Goal: Navigation & Orientation: Find specific page/section

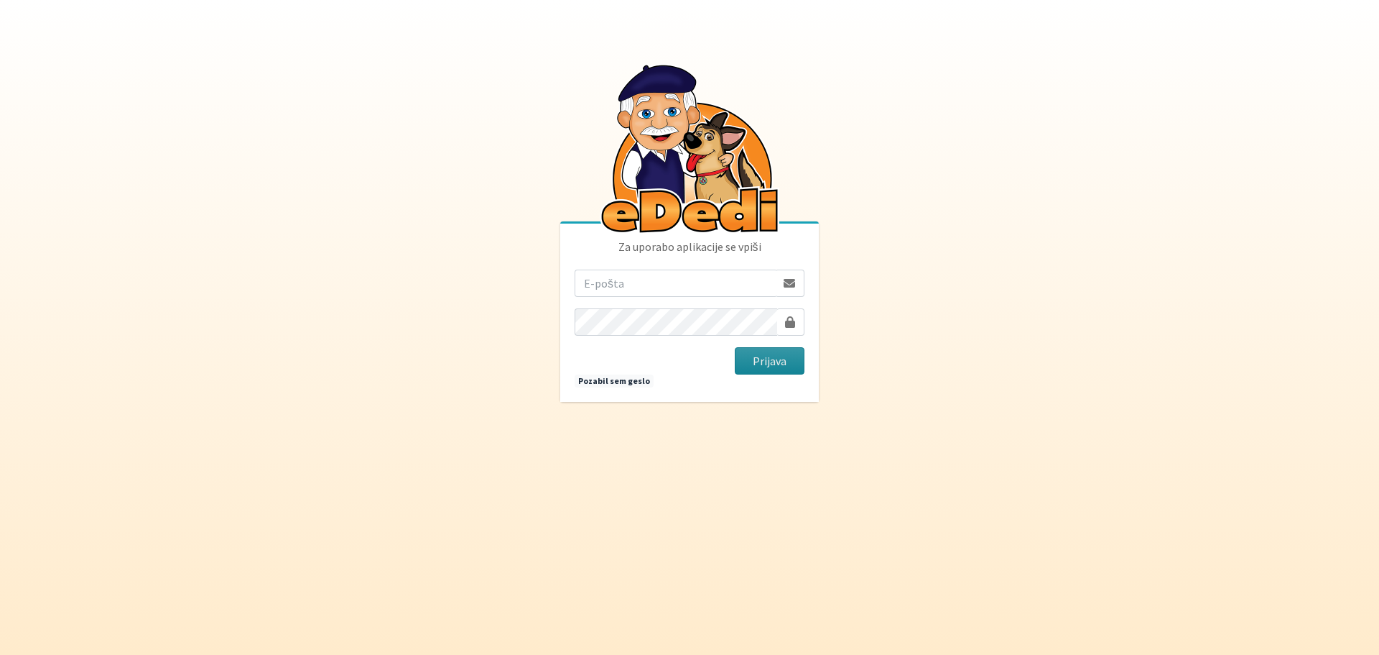
type input "[EMAIL_ADDRESS][PERSON_NAME][DOMAIN_NAME]"
click at [760, 362] on button "Prijava" at bounding box center [770, 360] width 70 height 27
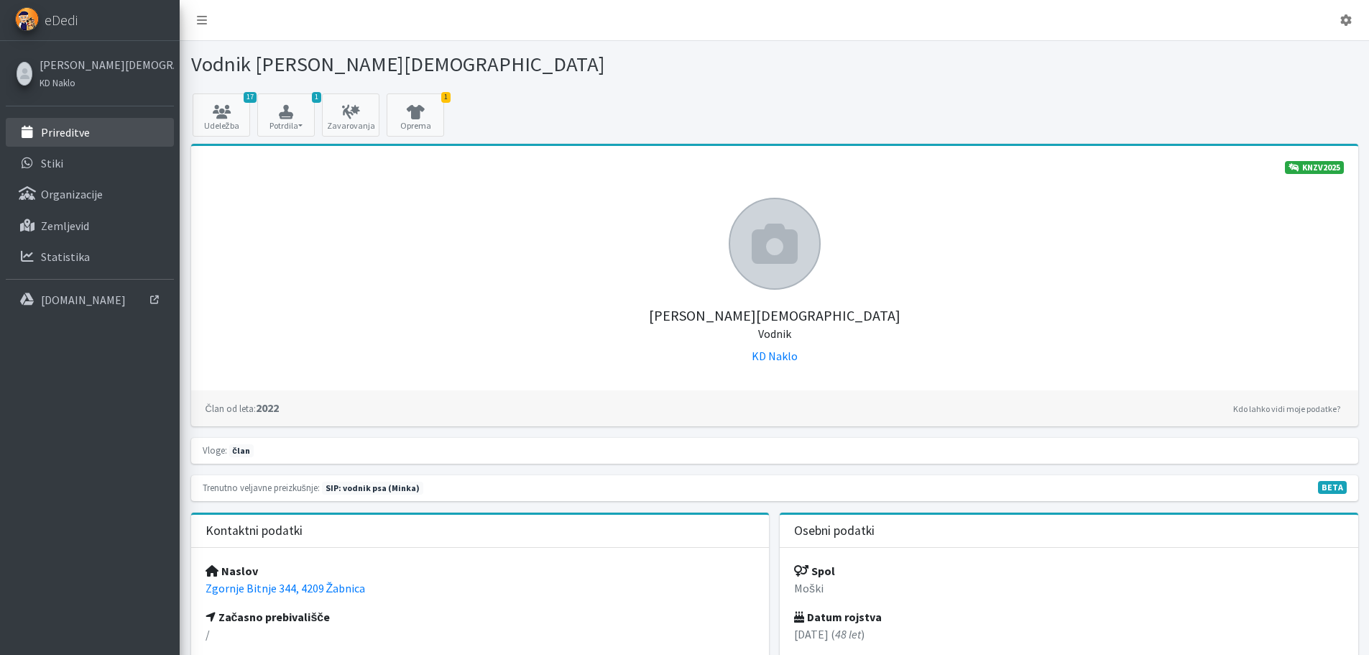
click at [81, 131] on p "Prireditve" at bounding box center [65, 132] width 49 height 14
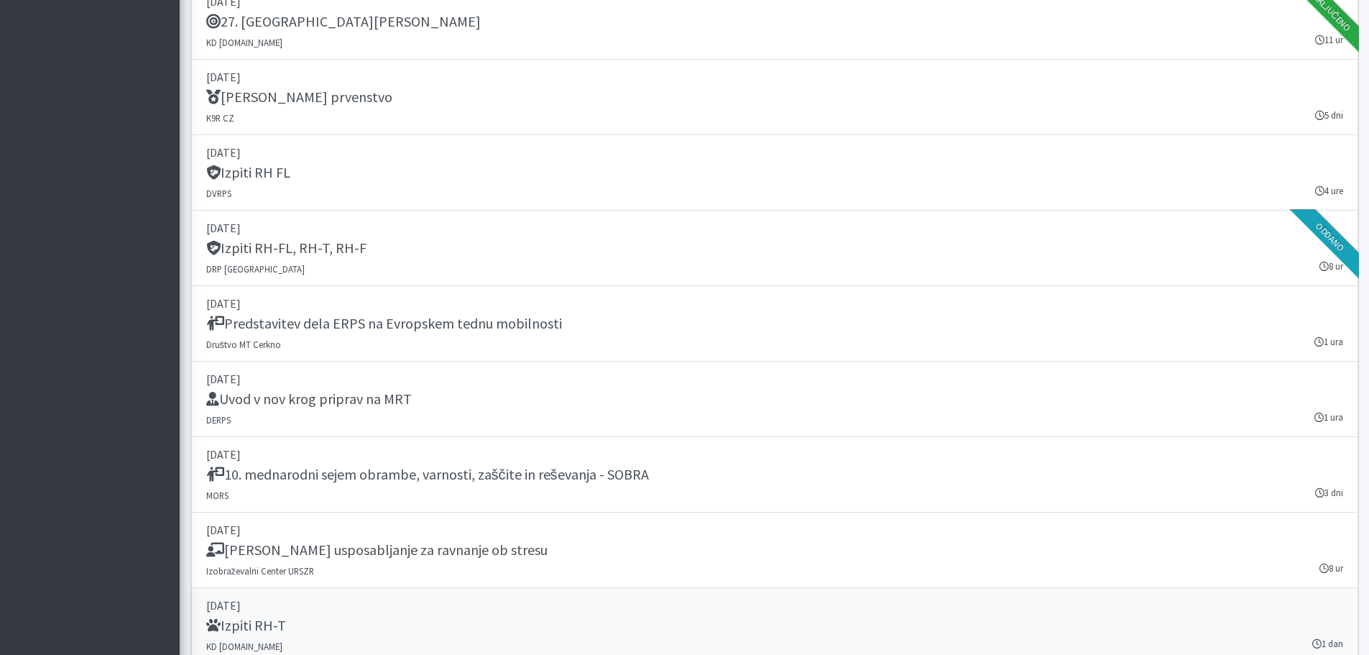
scroll to position [2046, 0]
